Goal: Transaction & Acquisition: Purchase product/service

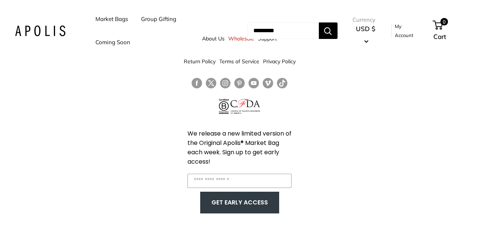
click at [112, 18] on link "Market Bags" at bounding box center [111, 19] width 33 height 10
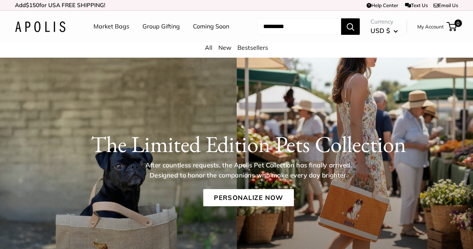
click at [273, 35] on input "Search..." at bounding box center [300, 26] width 84 height 16
type input "******"
click at [341, 18] on button "Search" at bounding box center [350, 26] width 19 height 16
